Goal: Obtain resource: Obtain resource

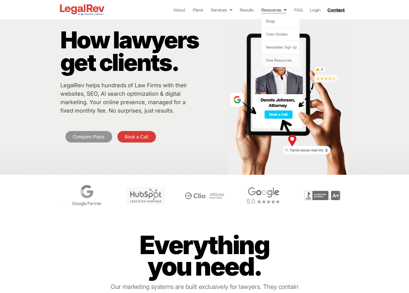
click at [284, 62] on link "Free Resources" at bounding box center [281, 60] width 38 height 13
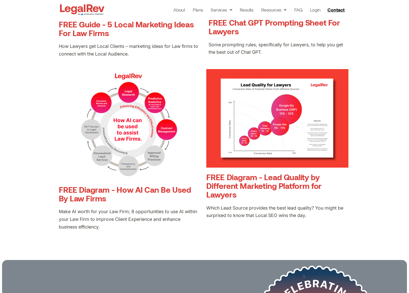
scroll to position [589, 0]
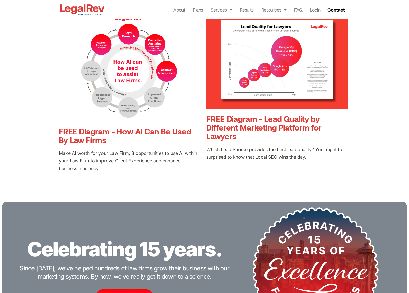
click at [137, 130] on link "FREE Diagram - How AI Can Be Used By Law Firms" at bounding box center [125, 135] width 133 height 18
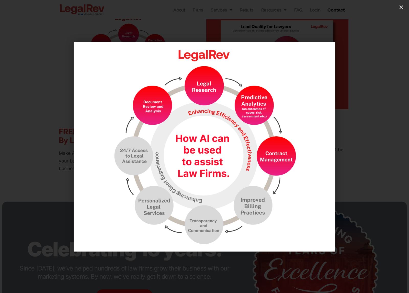
click at [28, 81] on div "1 / 1" at bounding box center [205, 146] width 374 height 257
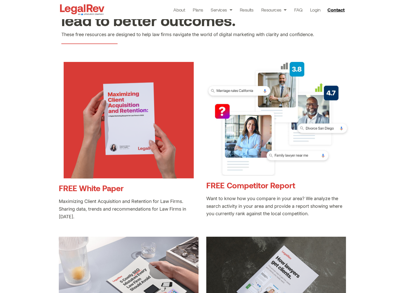
scroll to position [67, 0]
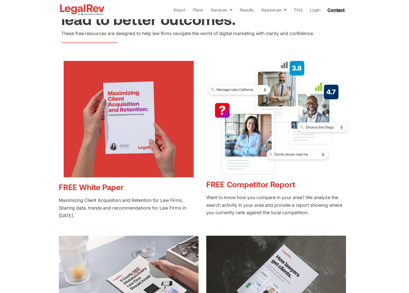
click at [119, 189] on link "FREE White Paper" at bounding box center [91, 186] width 65 height 9
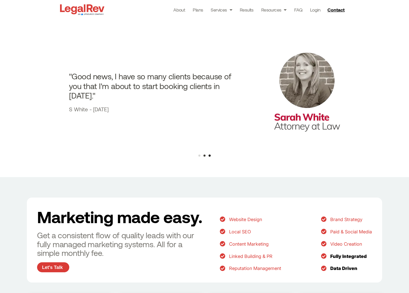
scroll to position [509, 0]
click at [210, 156] on span "Go to slide 3" at bounding box center [210, 156] width 2 height 2
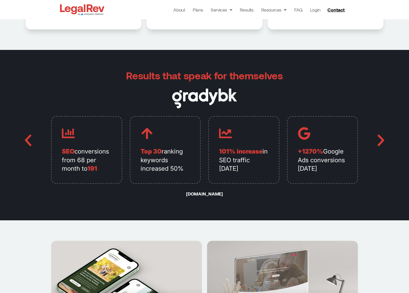
scroll to position [1207, 0]
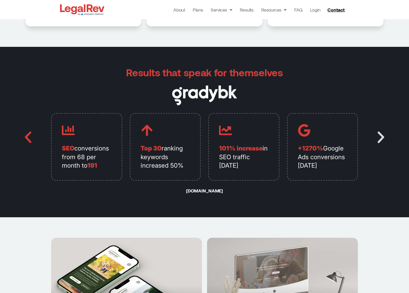
click at [382, 139] on icon "Next slide" at bounding box center [381, 137] width 15 height 15
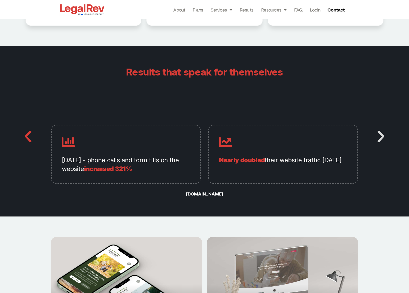
scroll to position [1208, 0]
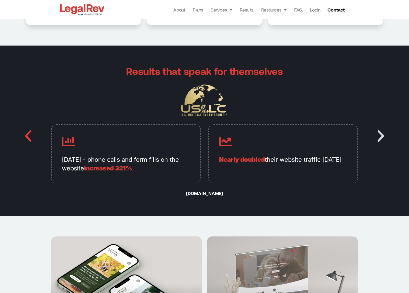
click at [382, 139] on icon "Next slide" at bounding box center [381, 135] width 15 height 15
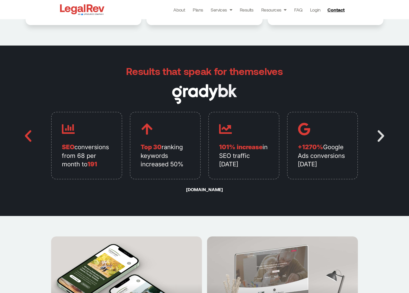
click at [382, 139] on icon "Next slide" at bounding box center [381, 135] width 15 height 15
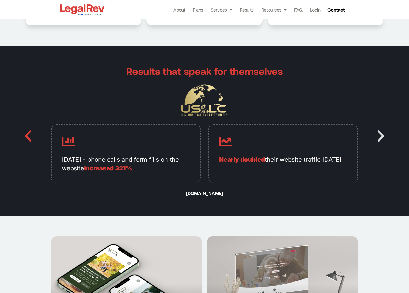
click at [382, 139] on icon "Next slide" at bounding box center [381, 135] width 15 height 15
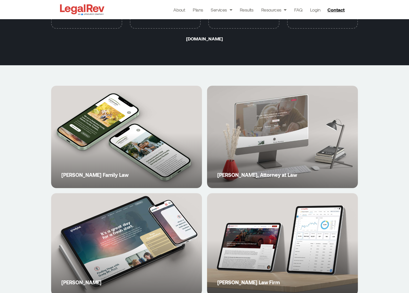
scroll to position [1360, 0]
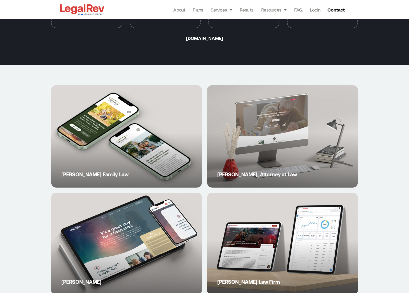
click at [118, 126] on link "Howard Family Law" at bounding box center [126, 136] width 151 height 102
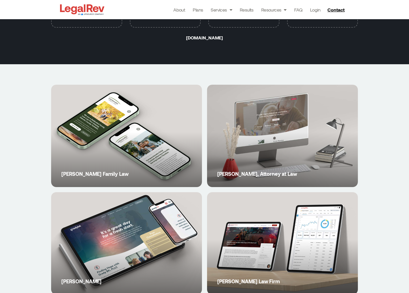
scroll to position [1361, 0]
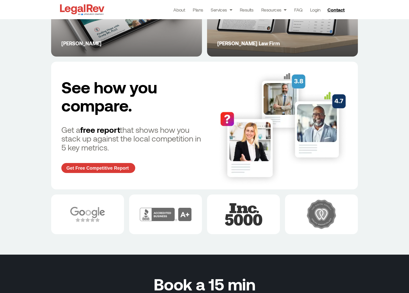
scroll to position [1605, 0]
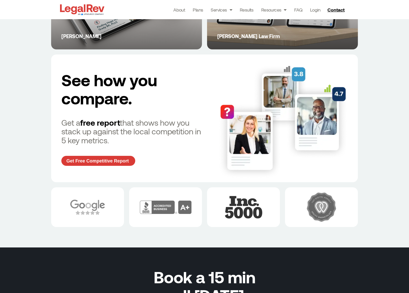
click at [115, 166] on div "See how you compare. Get a free report that shows how you stack up against the …" at bounding box center [132, 118] width 142 height 107
click at [116, 165] on link "Get Free Competitive Report" at bounding box center [98, 161] width 74 height 10
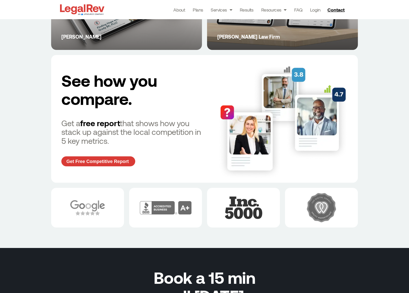
scroll to position [1605, 0]
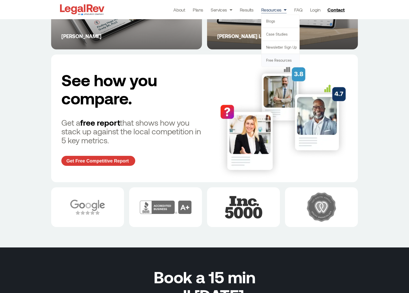
click at [279, 61] on link "Free Resources" at bounding box center [281, 60] width 38 height 13
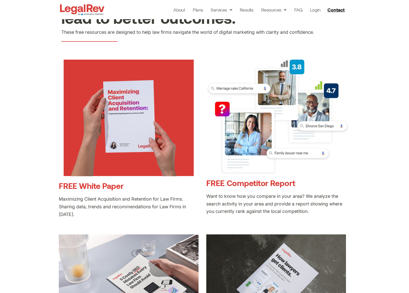
scroll to position [76, 0]
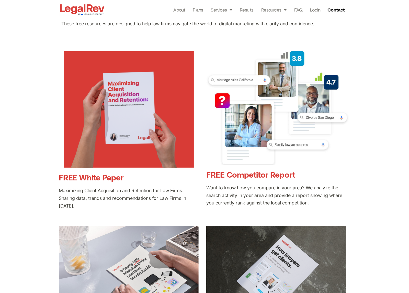
click at [245, 173] on link "FREE Competitor Report" at bounding box center [251, 174] width 89 height 9
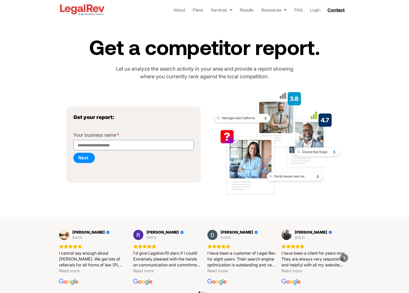
click at [80, 5] on img at bounding box center [82, 9] width 47 height 13
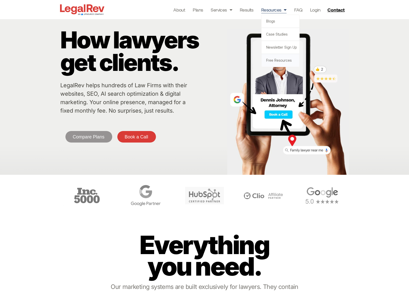
click at [277, 59] on link "Free Resources" at bounding box center [281, 60] width 38 height 13
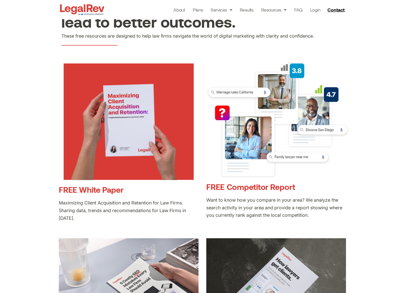
scroll to position [66, 0]
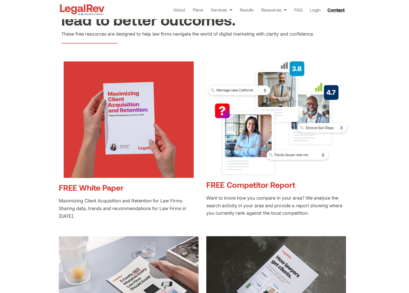
click at [89, 191] on link "FREE White Paper" at bounding box center [91, 187] width 65 height 9
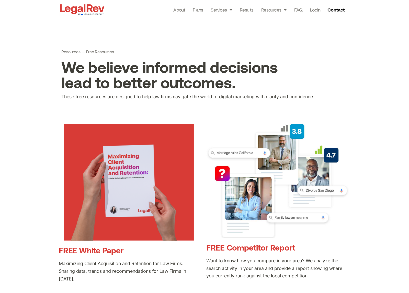
scroll to position [0, 0]
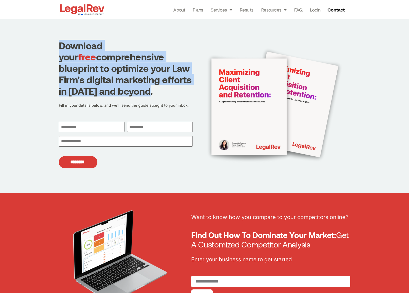
drag, startPoint x: 60, startPoint y: 45, endPoint x: 150, endPoint y: 88, distance: 100.2
click at [150, 88] on h1 "Download your free comprehensive blueprint to optimize your Law Firm's digital …" at bounding box center [126, 68] width 134 height 57
copy h1 "Download your free comprehensive blueprint to optimize your Law Firm's digital …"
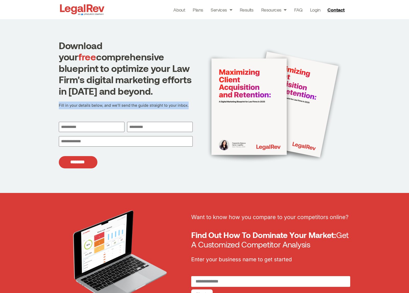
drag, startPoint x: 59, startPoint y: 105, endPoint x: 195, endPoint y: 105, distance: 135.9
click at [195, 105] on div "Download your free comprehensive blueprint to optimize your Law Firm's digital …" at bounding box center [205, 106] width 292 height 174
copy p "Fill in your details below, and we’ll send the guide straight to your inbox."
click at [83, 163] on input "********" at bounding box center [78, 162] width 39 height 13
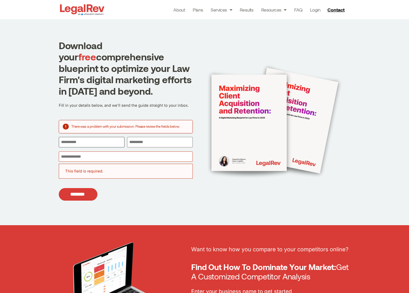
drag, startPoint x: 82, startPoint y: 138, endPoint x: 80, endPoint y: 141, distance: 2.8
click at [81, 138] on input "First" at bounding box center [92, 142] width 66 height 10
type input "*****"
click at [165, 144] on input "Last" at bounding box center [160, 142] width 66 height 10
type input "********"
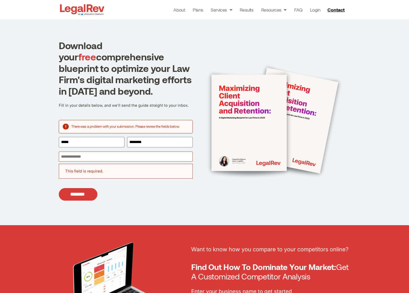
click at [90, 156] on input "Email (Required)" at bounding box center [126, 157] width 134 height 10
type input "**********"
click at [73, 195] on input "********" at bounding box center [78, 194] width 39 height 13
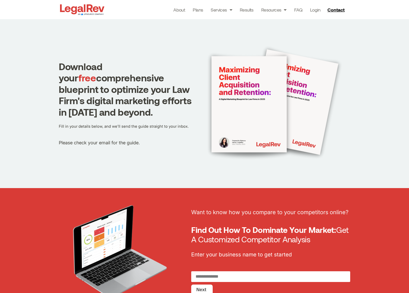
click at [78, 11] on img at bounding box center [82, 9] width 47 height 13
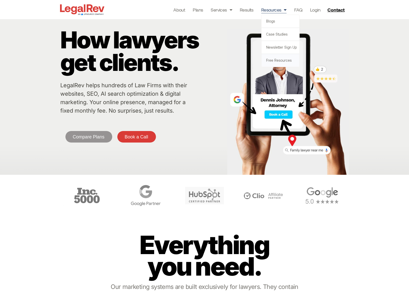
click at [275, 60] on link "Free Resources" at bounding box center [281, 60] width 38 height 13
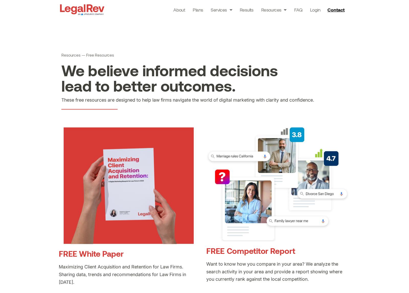
click at [109, 256] on link "FREE White Paper" at bounding box center [91, 253] width 65 height 9
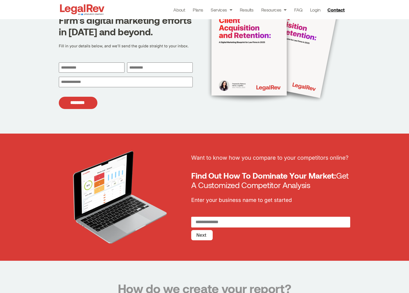
scroll to position [92, 0]
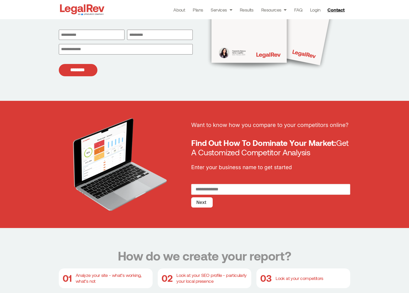
click at [222, 190] on input "RequestReport" at bounding box center [270, 189] width 159 height 11
type input "******"
click at [205, 201] on button "Next" at bounding box center [201, 202] width 21 height 10
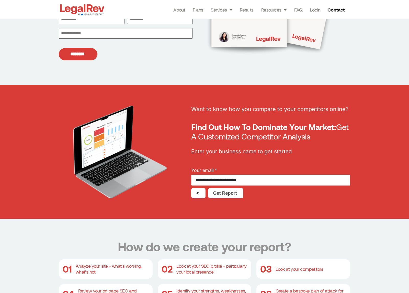
scroll to position [109, 0]
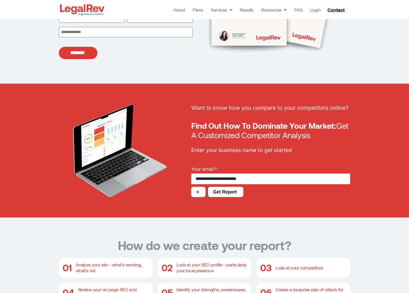
type input "**********"
click at [227, 195] on button "Get Report" at bounding box center [225, 192] width 35 height 10
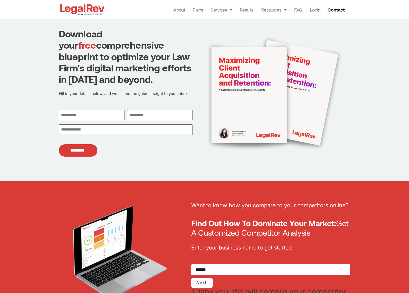
scroll to position [0, 0]
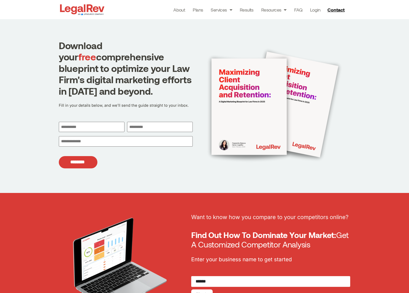
click at [81, 5] on img at bounding box center [82, 9] width 47 height 13
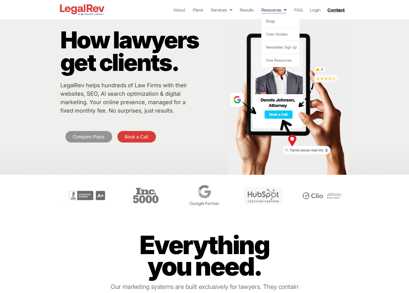
click at [277, 10] on link "Resources" at bounding box center [274, 9] width 25 height 7
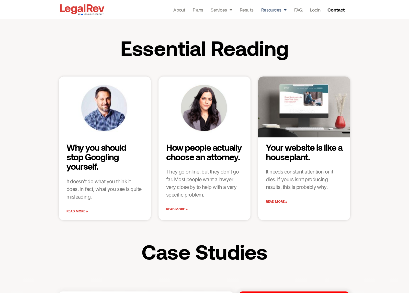
click at [275, 9] on link "Resources" at bounding box center [274, 9] width 25 height 7
click at [278, 61] on link "Free Resources" at bounding box center [281, 60] width 38 height 13
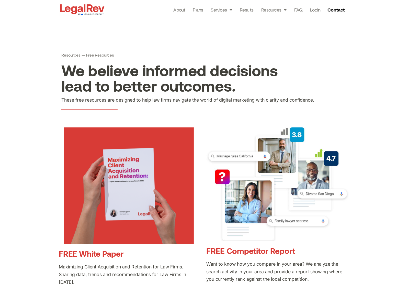
click at [92, 255] on link "FREE White Paper" at bounding box center [91, 253] width 65 height 9
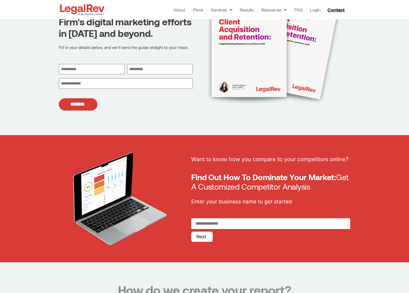
scroll to position [45, 0]
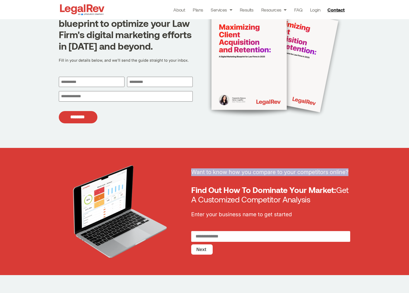
drag, startPoint x: 352, startPoint y: 172, endPoint x: 193, endPoint y: 172, distance: 159.2
click at [193, 172] on div "Want to know how you compare to your competitors online? Find Out How To Domina…" at bounding box center [204, 211] width 409 height 127
copy p "Want to know how you compare to your competitors online?"
drag, startPoint x: 316, startPoint y: 200, endPoint x: 190, endPoint y: 191, distance: 125.7
click at [190, 191] on div "Want to know how you compare to your competitors online? Find Out How To Domina…" at bounding box center [205, 211] width 292 height 127
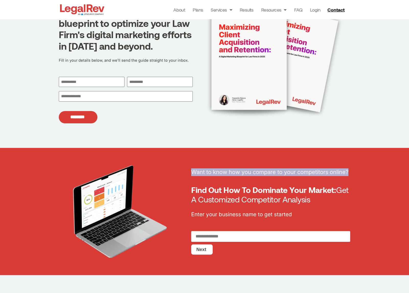
copy h2 "Find Out How To Dominate Your Market: Get A Customized Competitor Analysis"
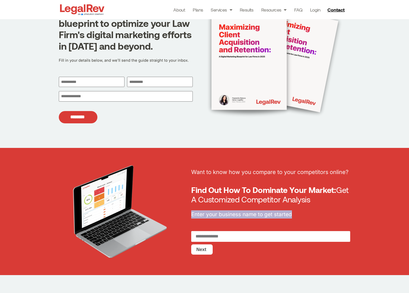
drag, startPoint x: 304, startPoint y: 217, endPoint x: 191, endPoint y: 218, distance: 112.6
click at [191, 218] on p "Enter your business name to get started" at bounding box center [270, 214] width 159 height 8
copy p "Enter your business name to get started"
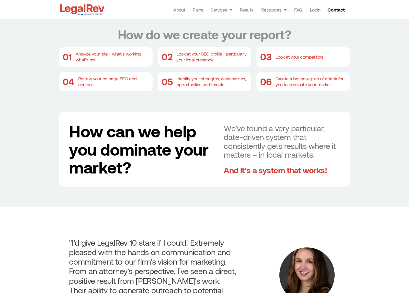
scroll to position [309, 0]
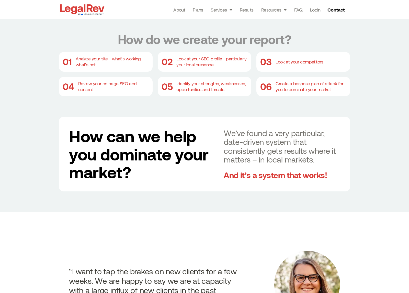
click at [38, 76] on div "How do we create your report? 01 Analyze your site - what’s working, what’s not…" at bounding box center [204, 112] width 409 height 200
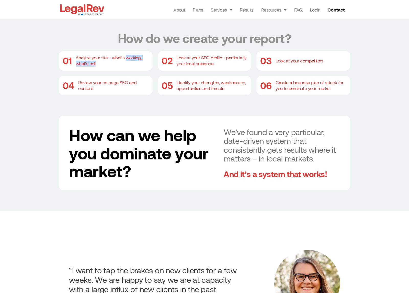
drag, startPoint x: 125, startPoint y: 58, endPoint x: 120, endPoint y: 62, distance: 6.6
click at [120, 62] on div "Analyze your site - what’s working, what’s not" at bounding box center [112, 61] width 73 height 12
click at [119, 63] on div "Analyze your site - what’s working, what’s not" at bounding box center [112, 61] width 73 height 12
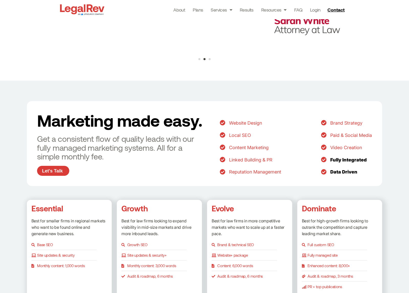
scroll to position [617, 0]
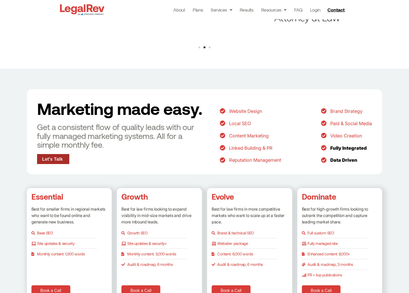
click at [48, 159] on span "Let's Talk" at bounding box center [52, 159] width 21 height 5
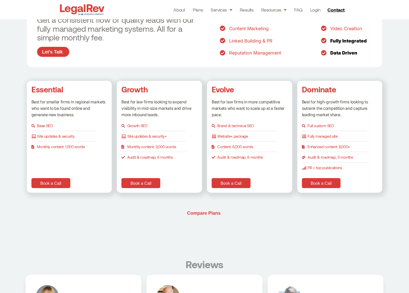
scroll to position [724, 0]
click at [210, 213] on span "Compare Plans" at bounding box center [204, 213] width 34 height 5
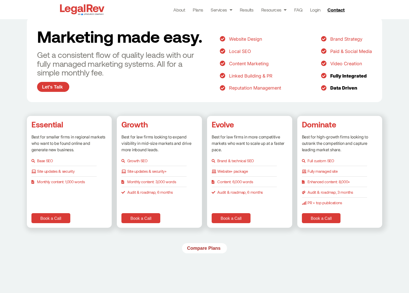
scroll to position [688, 0]
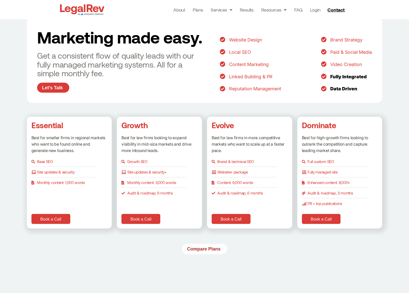
click at [203, 249] on span "Compare Plans" at bounding box center [204, 249] width 34 height 5
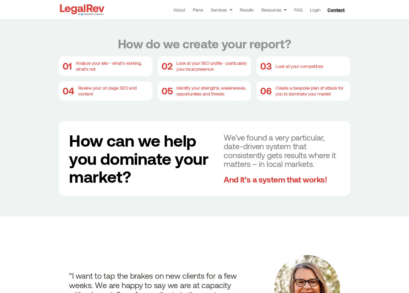
scroll to position [306, 0]
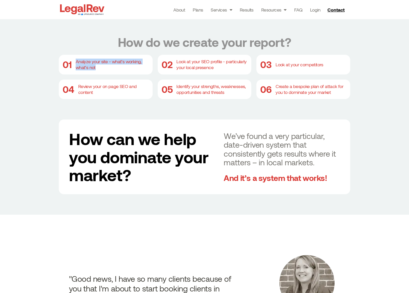
drag, startPoint x: 101, startPoint y: 68, endPoint x: 76, endPoint y: 64, distance: 26.0
click at [76, 64] on div "Analyze your site - what’s working, what’s not" at bounding box center [112, 65] width 73 height 12
copy div "Analyze your site - what’s working, what’s not"
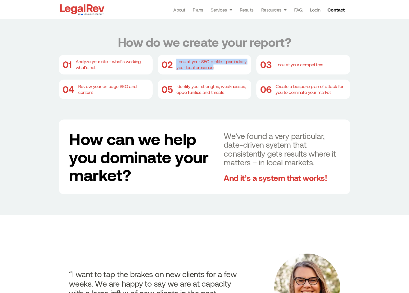
drag, startPoint x: 218, startPoint y: 68, endPoint x: 176, endPoint y: 62, distance: 42.3
click at [177, 62] on div "Look at your SEO profile - particularly your local presence" at bounding box center [212, 65] width 71 height 12
copy div "Look at your SEO profile - particularly your local presence"
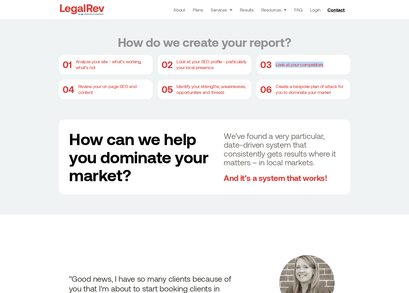
drag, startPoint x: 329, startPoint y: 67, endPoint x: 277, endPoint y: 67, distance: 52.0
click at [277, 67] on div "03 Look at your competitors" at bounding box center [304, 65] width 94 height 20
copy div "Look at your competitors"
click at [89, 94] on div "Review your on page SEO and content" at bounding box center [113, 89] width 71 height 12
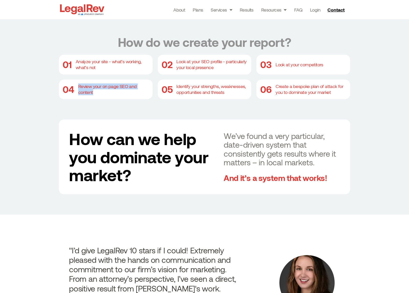
drag, startPoint x: 97, startPoint y: 93, endPoint x: 76, endPoint y: 88, distance: 21.9
click at [76, 88] on div "04 Review your on page SEO and content" at bounding box center [106, 90] width 94 height 20
copy div "Review your on page SEO and content"
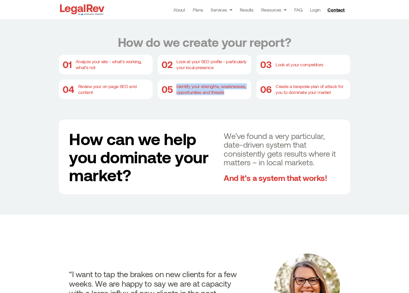
drag, startPoint x: 179, startPoint y: 92, endPoint x: 171, endPoint y: 90, distance: 8.1
click at [171, 90] on div "05 Identify your strengths, weaknesses, opportunities and threats" at bounding box center [205, 90] width 94 height 20
copy div "Identify your strengths, weaknesses, opportunities and threats"
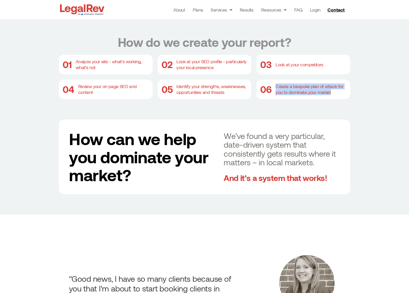
drag, startPoint x: 333, startPoint y: 93, endPoint x: 277, endPoint y: 89, distance: 56.2
click at [277, 89] on div "Create a bespoke plan of attack for you to dominate your market" at bounding box center [311, 89] width 71 height 12
copy div "Create a bespoke plan of attack for you to dominate your market"
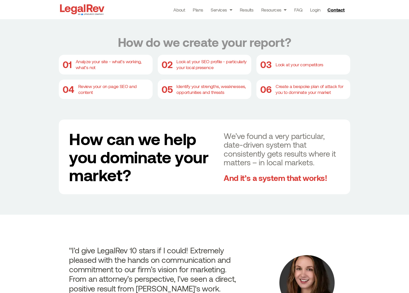
click at [377, 127] on div "How do we create your report? 01 Analyze your site - what’s working, what’s not…" at bounding box center [204, 114] width 409 height 200
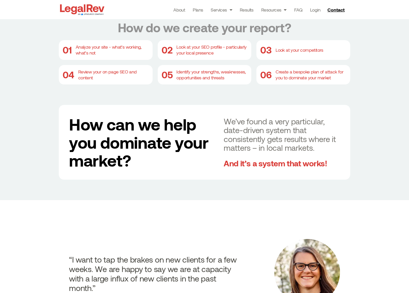
click at [300, 166] on div "And it’s a system that works!" at bounding box center [282, 163] width 116 height 9
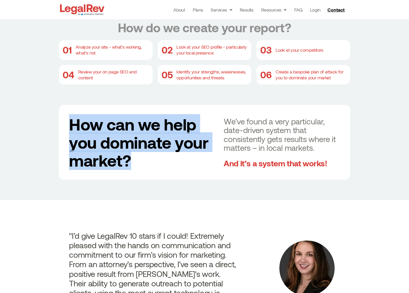
drag, startPoint x: 68, startPoint y: 138, endPoint x: 58, endPoint y: 131, distance: 12.0
click at [58, 131] on div "How do we create your report? 01 Analyze your site - what’s working, what’s not…" at bounding box center [204, 100] width 409 height 200
copy h1 "How can we help you dominate your market?"
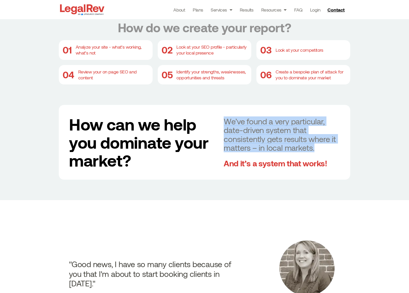
drag, startPoint x: 307, startPoint y: 150, endPoint x: 225, endPoint y: 124, distance: 86.6
click at [225, 124] on div "We’ve found a very particular, date-driven system that consistently gets result…" at bounding box center [282, 134] width 116 height 35
copy div "We’ve found a very particular, date-driven system that consistently gets result…"
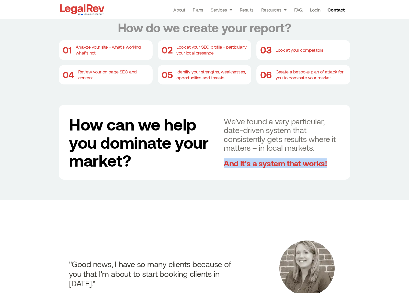
drag, startPoint x: 225, startPoint y: 165, endPoint x: 343, endPoint y: 163, distance: 118.5
click at [343, 163] on div "How can we help you dominate your market? We’ve found a very particular, date-d…" at bounding box center [205, 142] width 292 height 74
copy div "And it’s a system that works!"
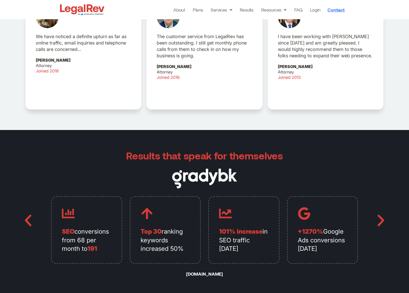
scroll to position [1124, 0]
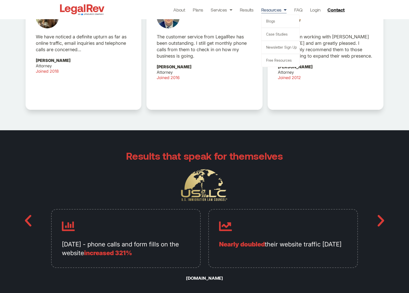
click at [272, 10] on link "Resources" at bounding box center [274, 9] width 25 height 7
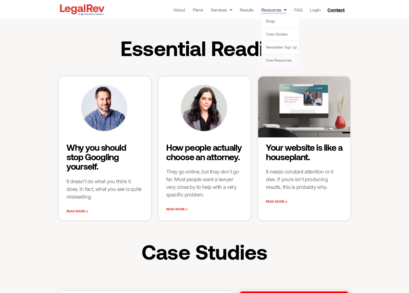
click at [272, 59] on link "Free Resources" at bounding box center [281, 60] width 38 height 13
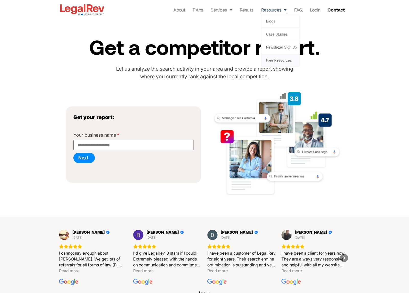
click at [277, 59] on link "Free Resources" at bounding box center [281, 60] width 38 height 13
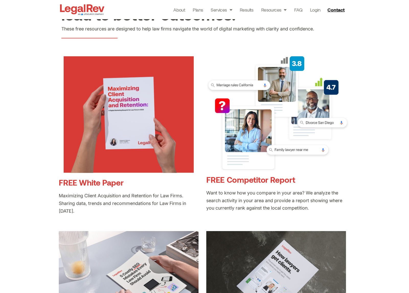
scroll to position [82, 0]
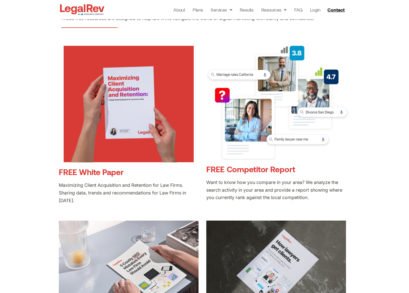
click at [109, 172] on link "FREE White Paper" at bounding box center [91, 171] width 65 height 9
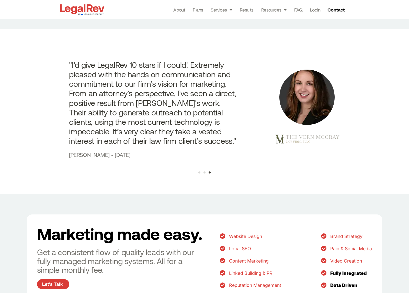
scroll to position [494, 0]
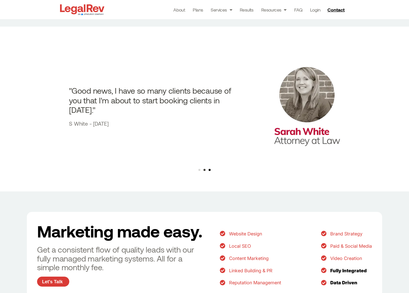
click at [210, 170] on span "Go to slide 3" at bounding box center [210, 170] width 2 height 2
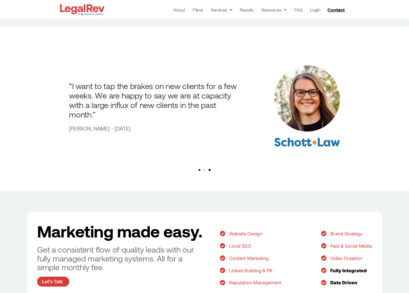
click at [211, 170] on div at bounding box center [204, 170] width 15 height 2
click at [210, 170] on span "Go to slide 3" at bounding box center [210, 170] width 2 height 2
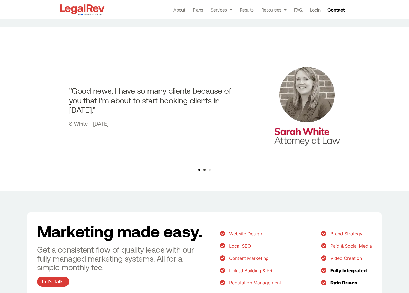
click at [199, 170] on span "Go to slide 1" at bounding box center [200, 170] width 2 height 2
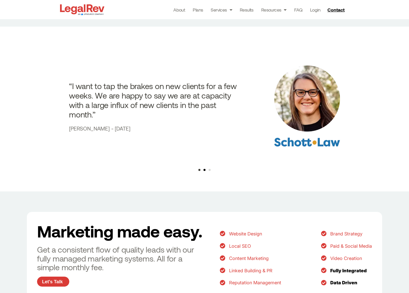
click at [204, 170] on span "Go to slide 2" at bounding box center [205, 170] width 2 height 2
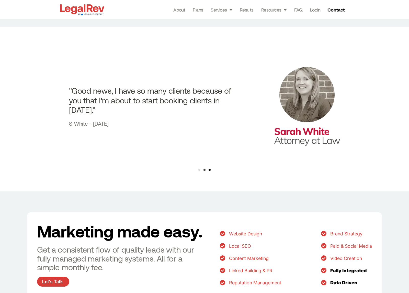
click at [210, 170] on span "Go to slide 3" at bounding box center [210, 170] width 2 height 2
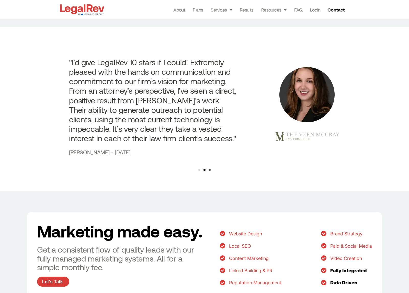
click at [206, 169] on span "Go to slide 2" at bounding box center [205, 170] width 2 height 2
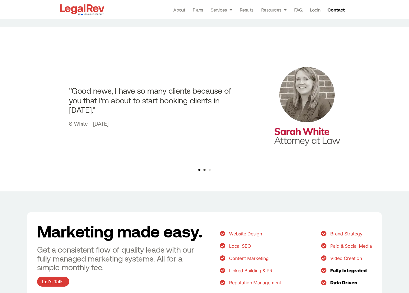
click at [200, 169] on span "Go to slide 1" at bounding box center [200, 170] width 2 height 2
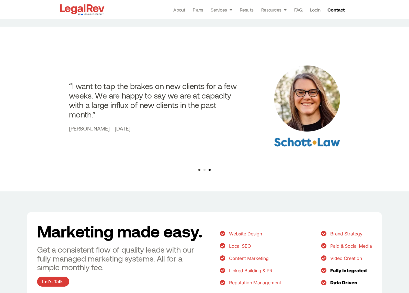
click at [210, 169] on span "Go to slide 3" at bounding box center [210, 170] width 2 height 2
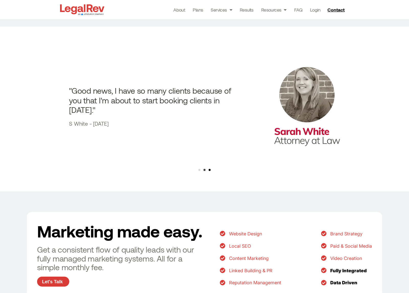
click at [210, 170] on span "Go to slide 3" at bounding box center [210, 170] width 2 height 2
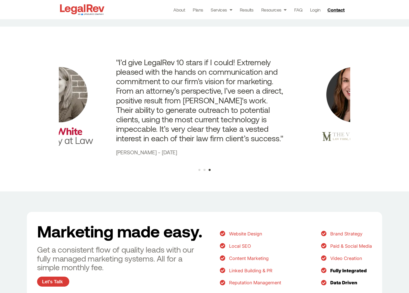
click at [281, 108] on h3 ""I’d give LegalRev 10 stars if I could! Extremely pleased with the hands on com…" at bounding box center [201, 100] width 170 height 86
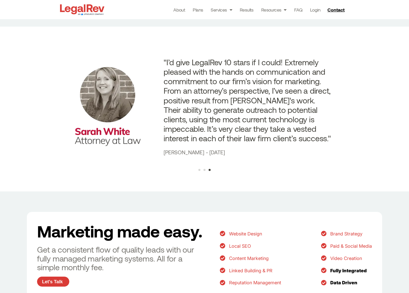
click at [166, 105] on h3 ""I’d give LegalRev 10 stars if I could! Extremely pleased with the hands on com…" at bounding box center [249, 100] width 170 height 86
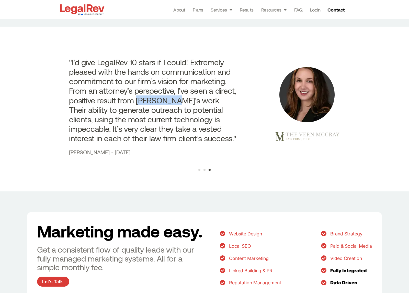
click at [238, 150] on h3 "R Manesh - August 2024" at bounding box center [154, 152] width 170 height 8
click at [204, 170] on span "Go to slide 2" at bounding box center [205, 170] width 2 height 2
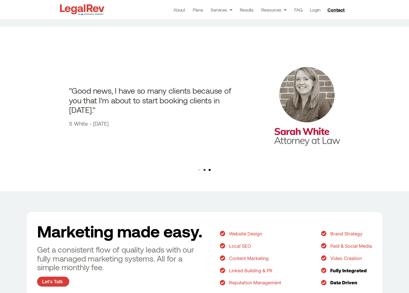
click at [209, 170] on span "Go to slide 3" at bounding box center [210, 170] width 2 height 2
click at [210, 169] on span "Go to slide 3" at bounding box center [210, 170] width 2 height 2
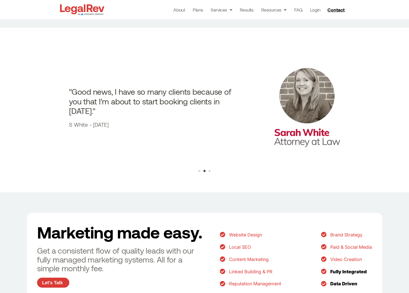
click at [210, 170] on div at bounding box center [204, 171] width 15 height 2
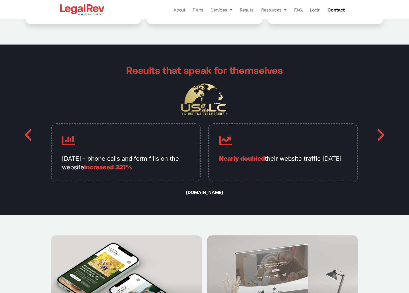
scroll to position [1220, 0]
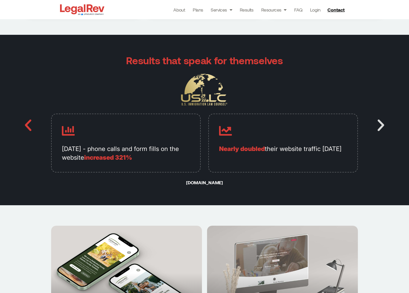
click at [381, 125] on icon "Next slide" at bounding box center [381, 125] width 15 height 15
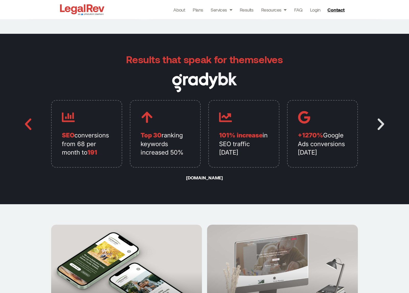
click at [381, 125] on icon "Next slide" at bounding box center [381, 124] width 15 height 15
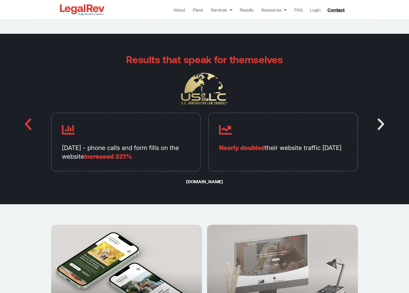
click at [381, 125] on icon "Next slide" at bounding box center [381, 124] width 15 height 15
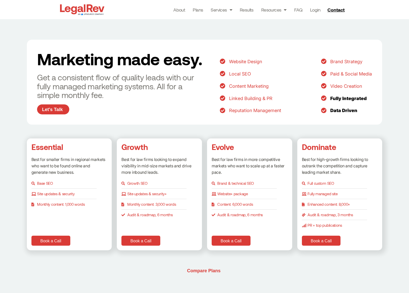
scroll to position [666, 0]
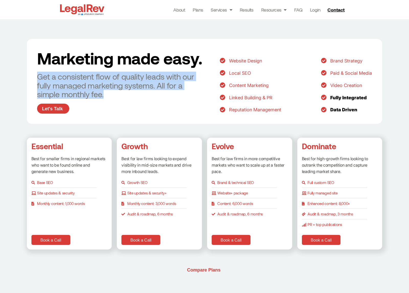
drag, startPoint x: 110, startPoint y: 94, endPoint x: 38, endPoint y: 76, distance: 74.3
click at [38, 76] on div "Get a consistent flow of quality leads with our fully managed marketing systems…" at bounding box center [121, 85] width 168 height 26
copy div "Get a consistent flow of quality leads with our fully managed marketing systems…"
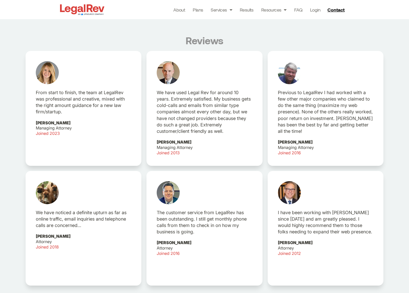
scroll to position [947, 0]
click at [182, 9] on link "About" at bounding box center [180, 9] width 12 height 7
click at [181, 10] on link "About" at bounding box center [180, 9] width 12 height 7
copy div "Get a consistent flow of quality leads with our fully managed marketing systems…"
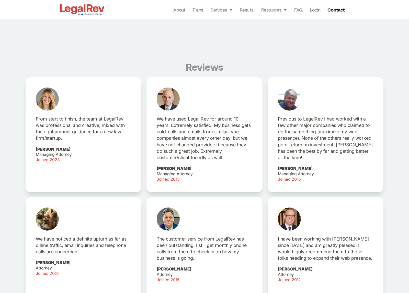
scroll to position [916, 0]
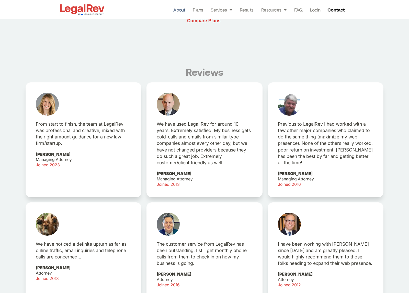
click at [185, 10] on link "About" at bounding box center [180, 9] width 12 height 7
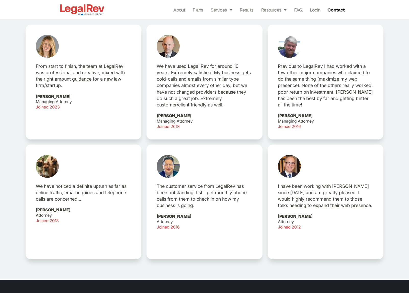
scroll to position [962, 0]
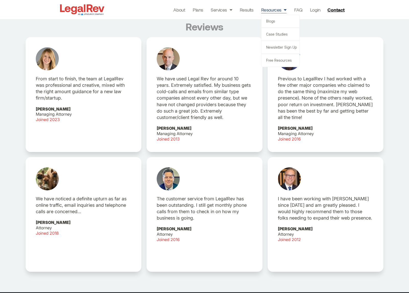
click at [266, 10] on link "Resources" at bounding box center [274, 9] width 25 height 7
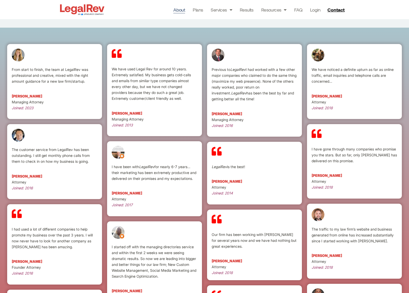
scroll to position [903, 0]
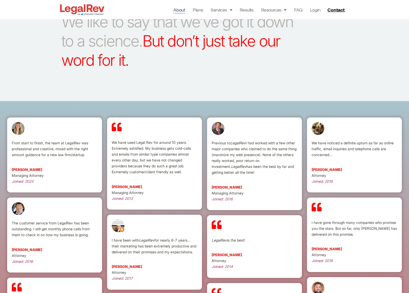
scroll to position [903, 0]
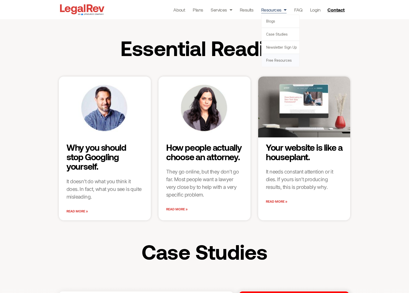
click at [275, 61] on link "Free Resources" at bounding box center [281, 60] width 38 height 13
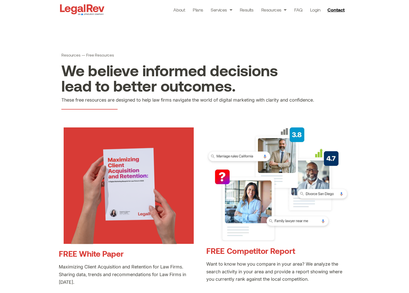
click at [258, 252] on link "FREE Competitor Report" at bounding box center [251, 250] width 89 height 9
